Goal: Check status: Check status

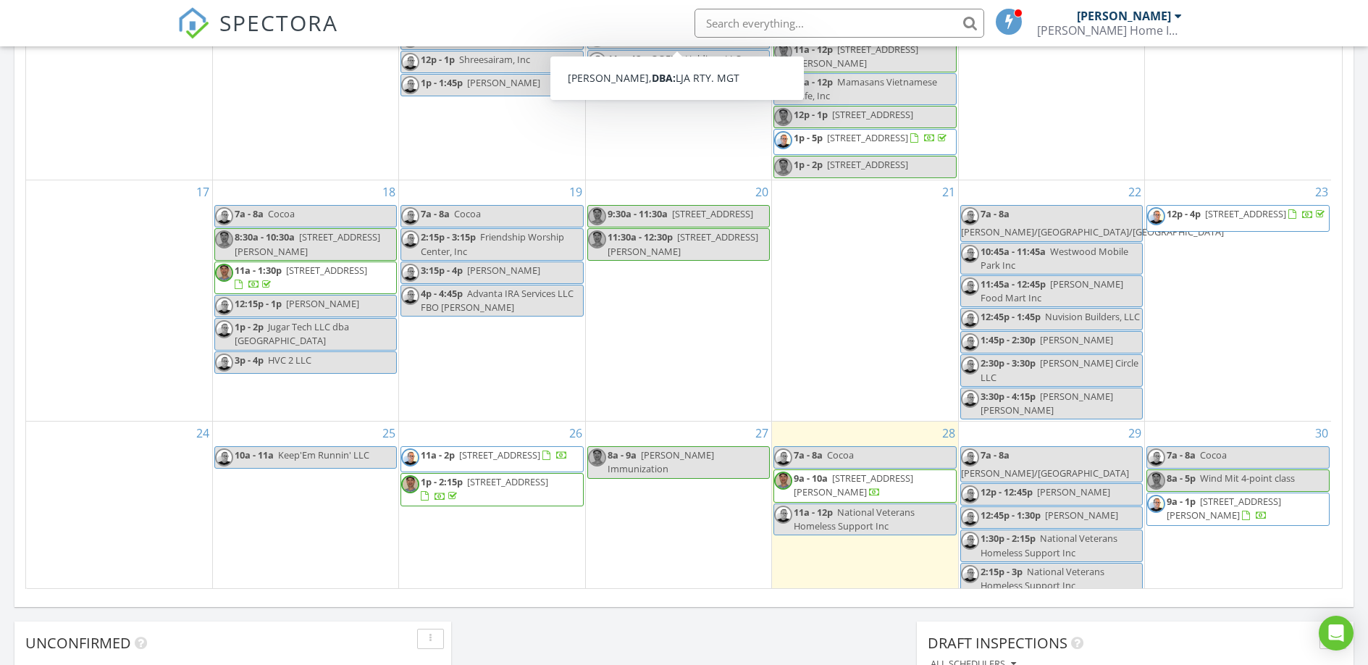
scroll to position [455, 0]
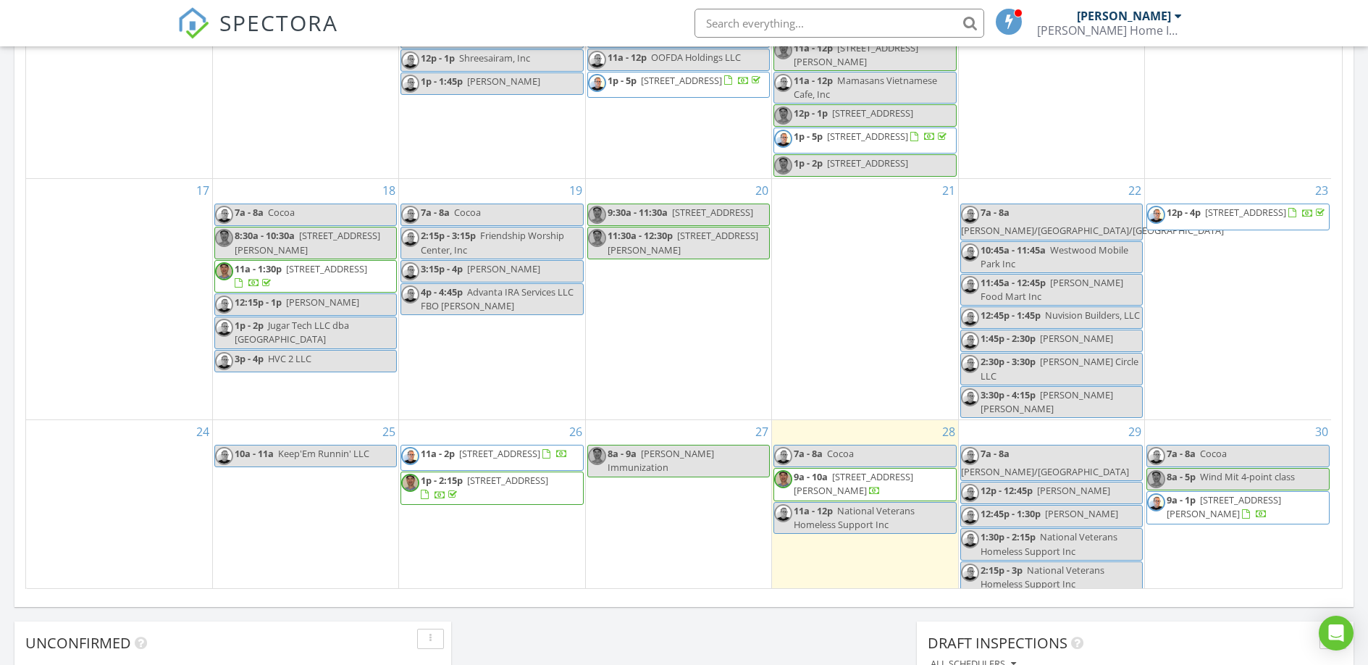
click at [860, 497] on span "[STREET_ADDRESS][PERSON_NAME]" at bounding box center [853, 483] width 119 height 27
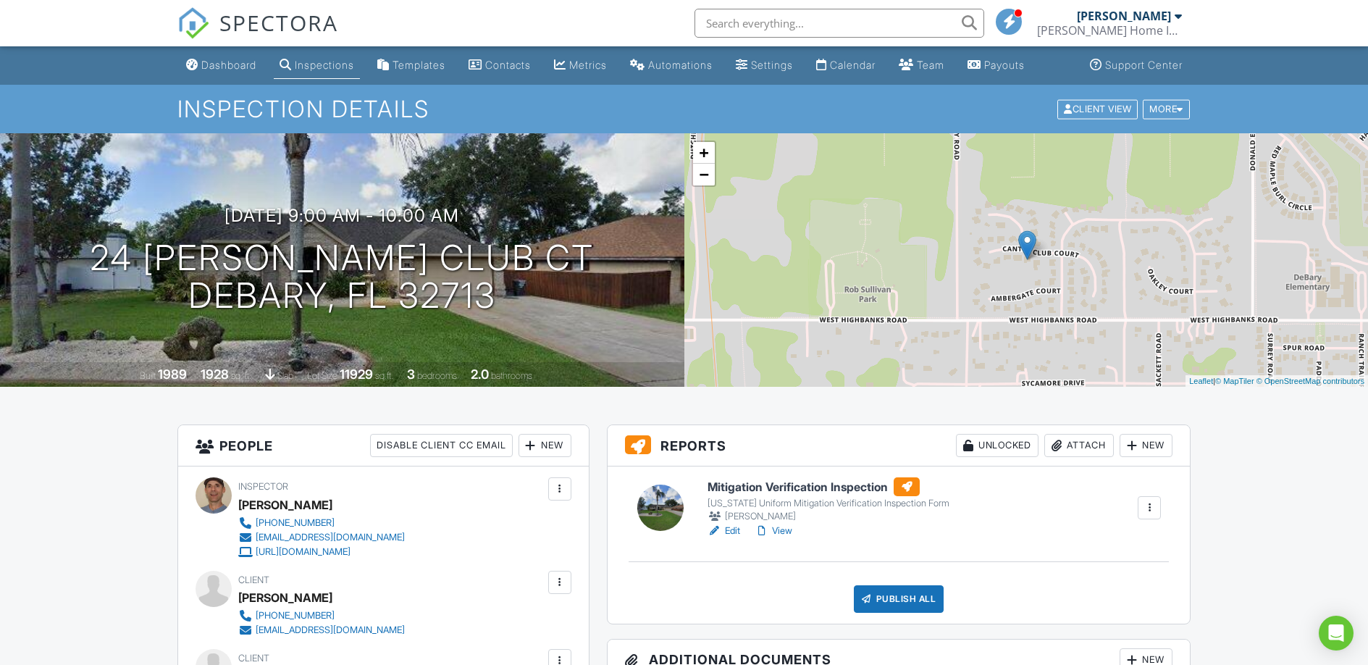
click at [785, 529] on link "View" at bounding box center [774, 531] width 38 height 14
click at [235, 71] on link "Dashboard" at bounding box center [221, 65] width 82 height 27
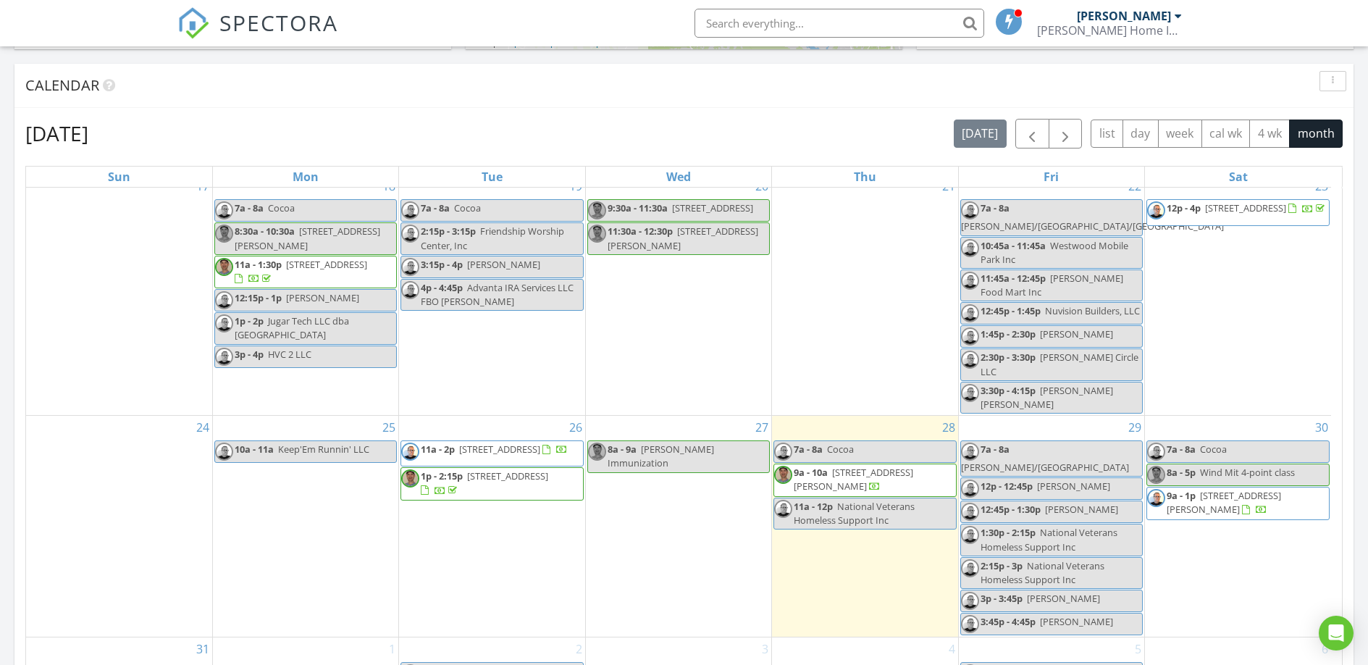
scroll to position [579, 0]
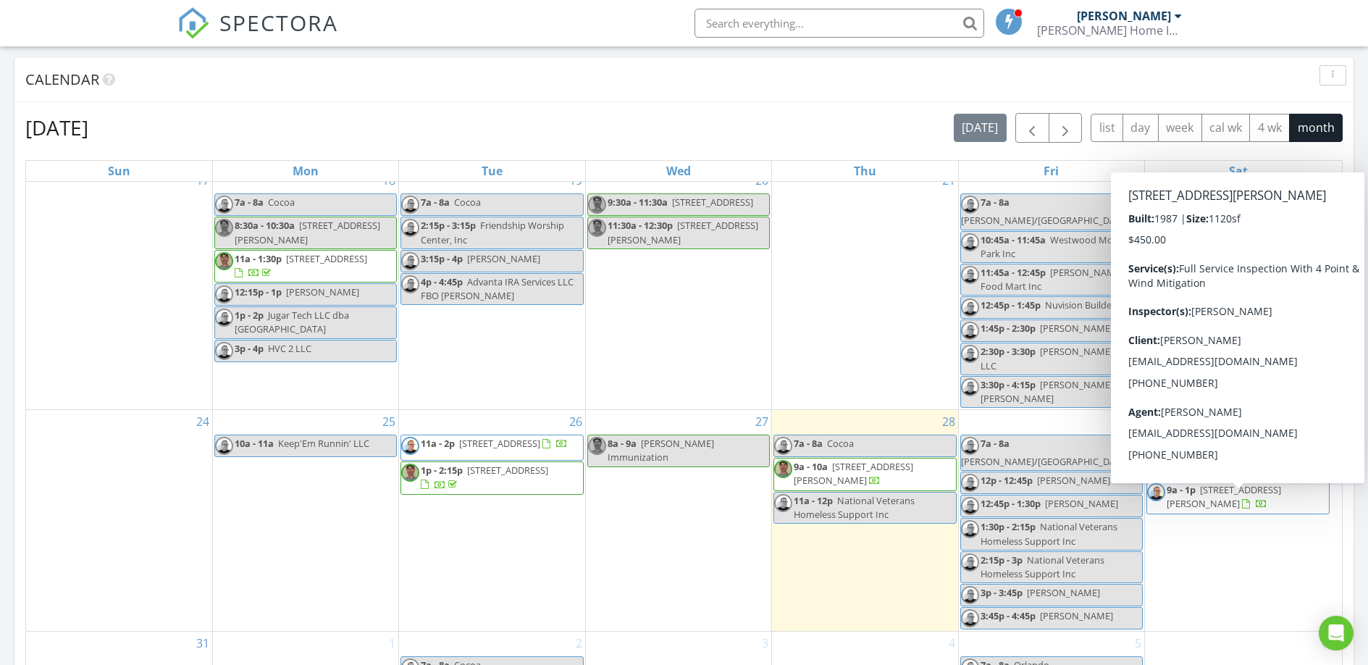
click at [1237, 505] on span "6373 Hunt Rd, Cocoa 32927" at bounding box center [1224, 496] width 114 height 27
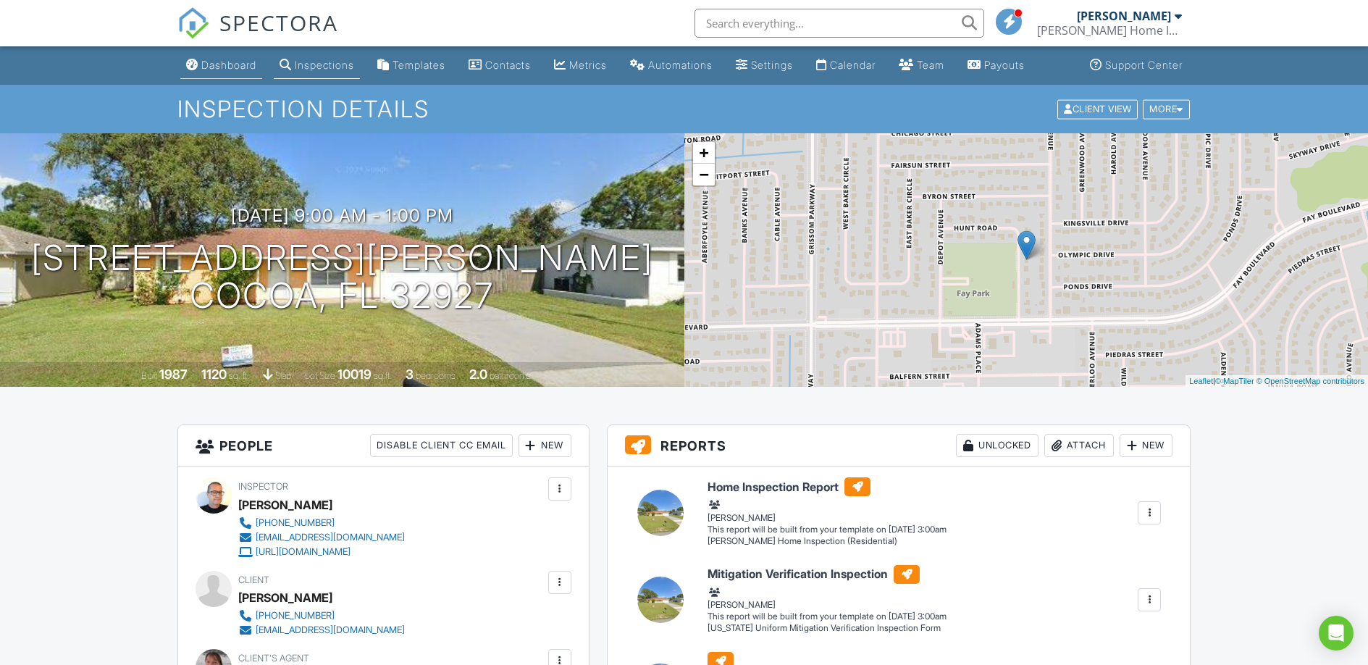
click at [240, 71] on link "Dashboard" at bounding box center [221, 65] width 82 height 27
